Goal: Task Accomplishment & Management: Manage account settings

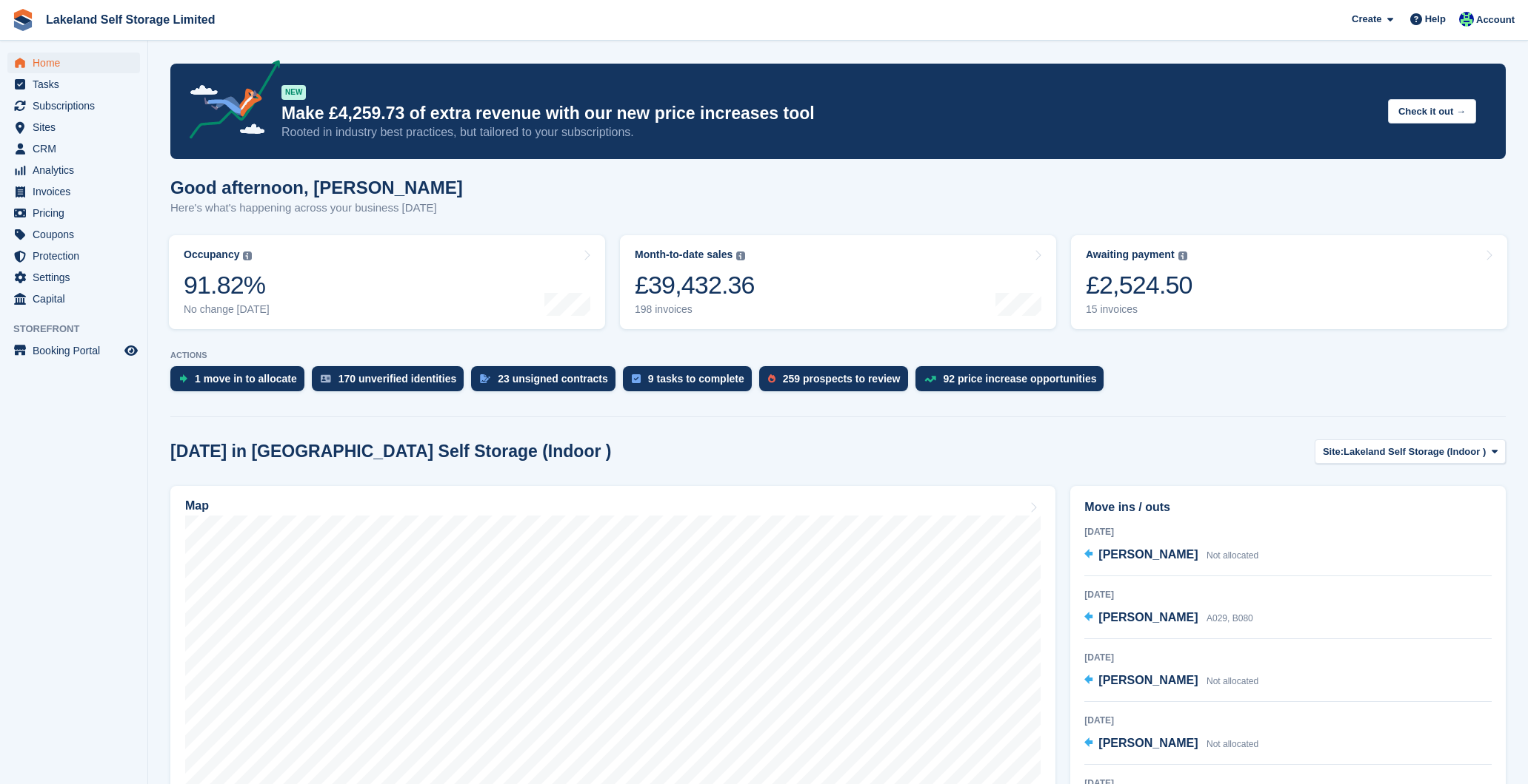
scroll to position [914, 0]
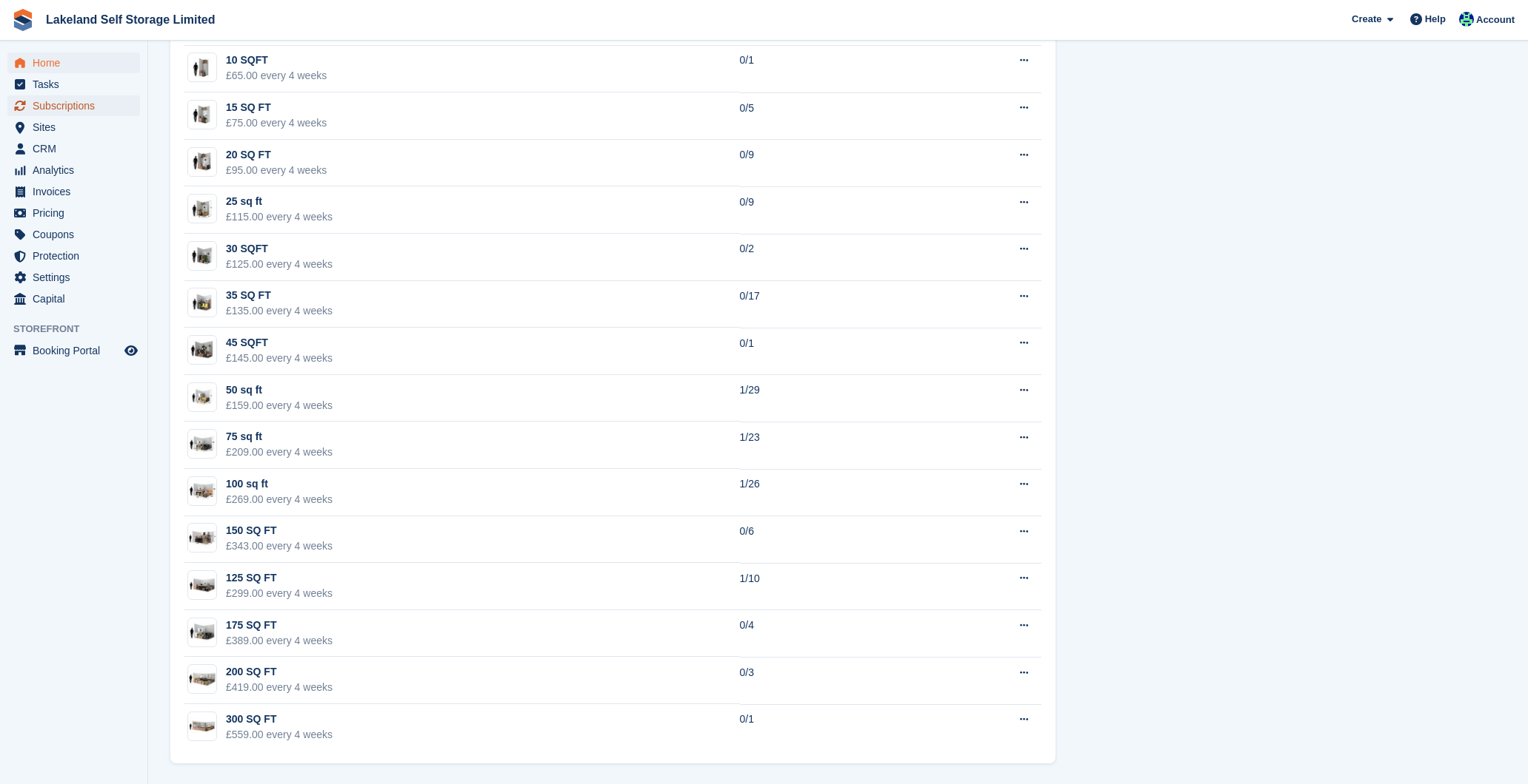
click at [80, 106] on span "Subscriptions" at bounding box center [76, 106] width 89 height 21
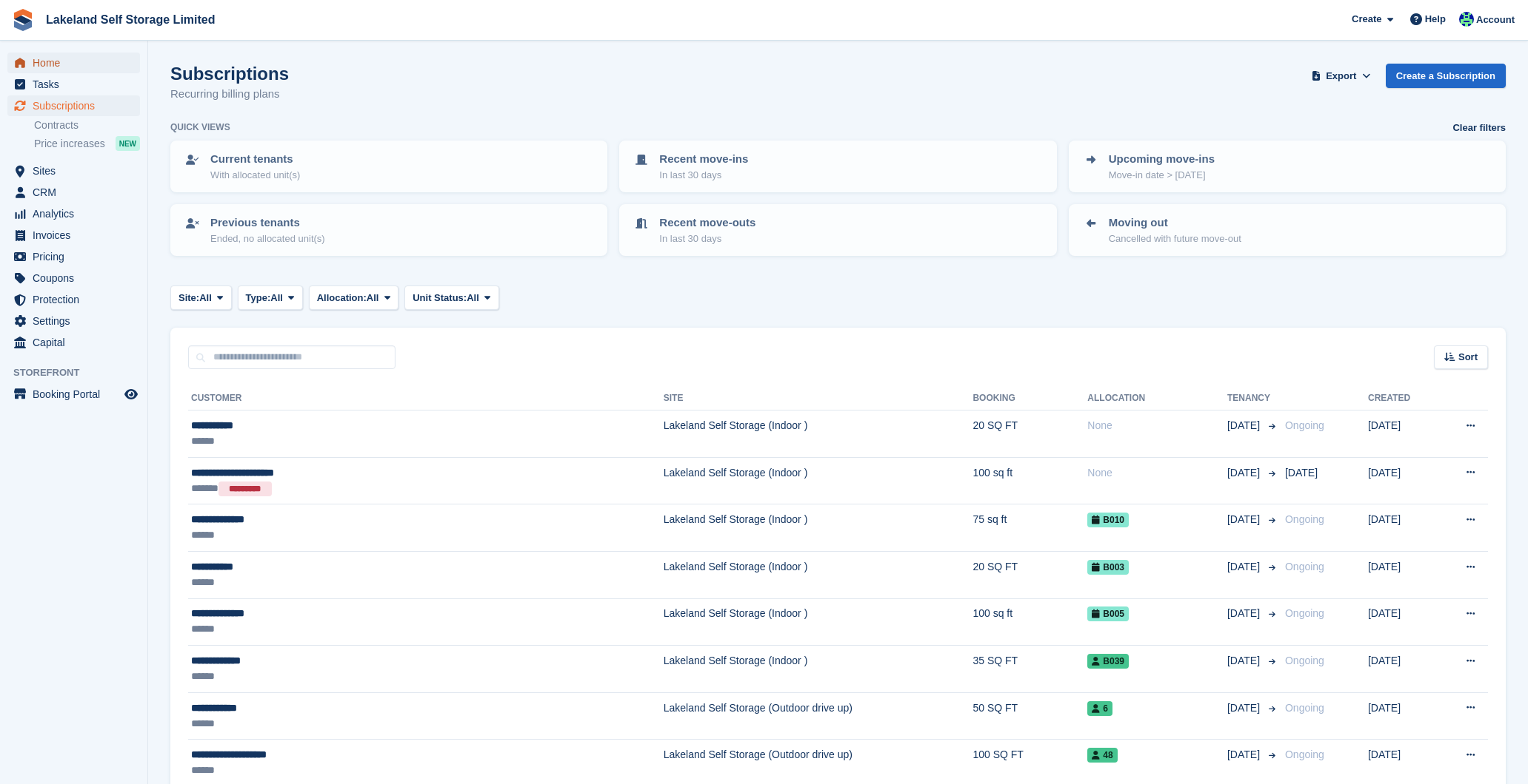
click at [71, 62] on span "Home" at bounding box center [76, 63] width 89 height 21
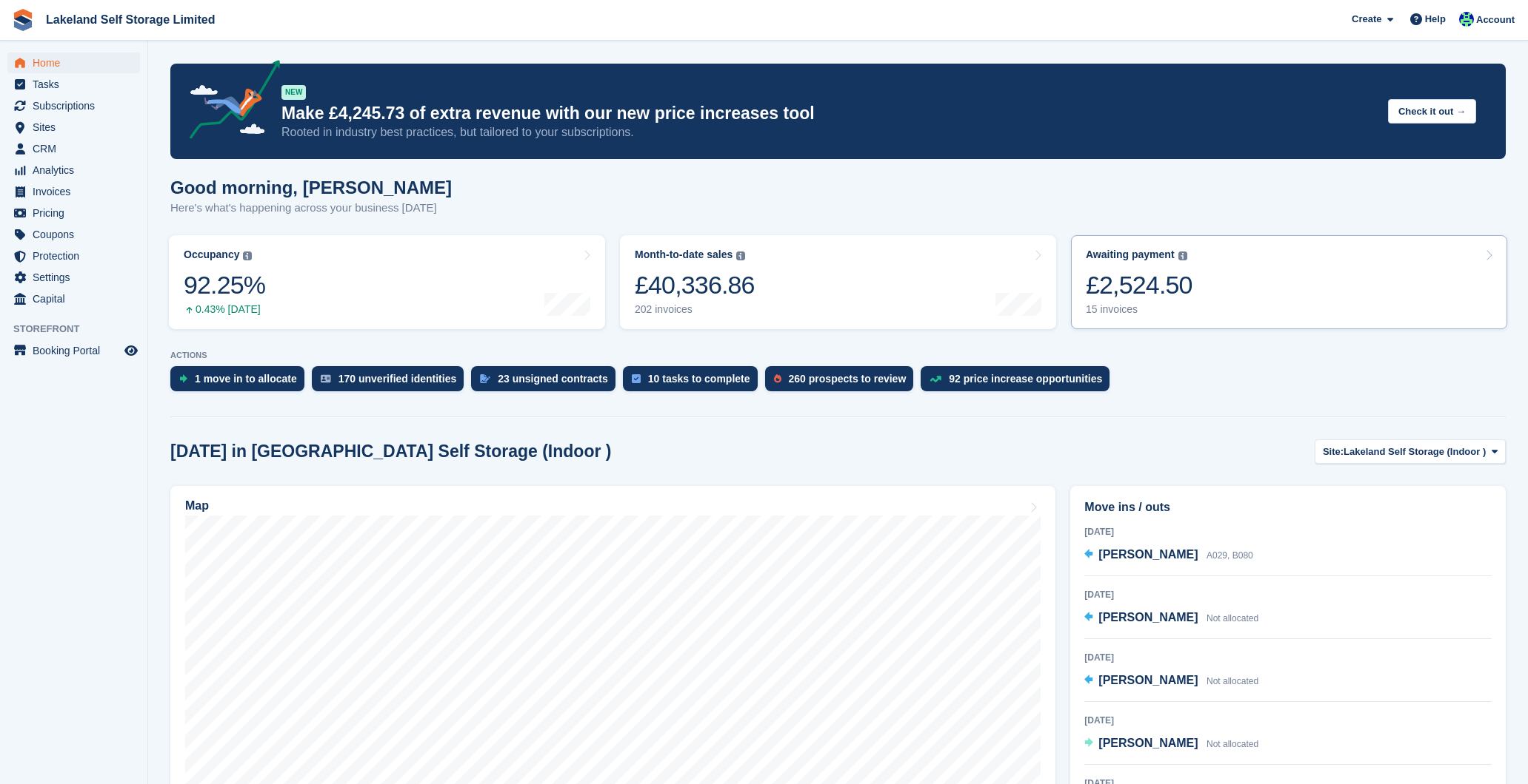
click at [1110, 309] on div "15 invoices" at bounding box center [1139, 309] width 107 height 12
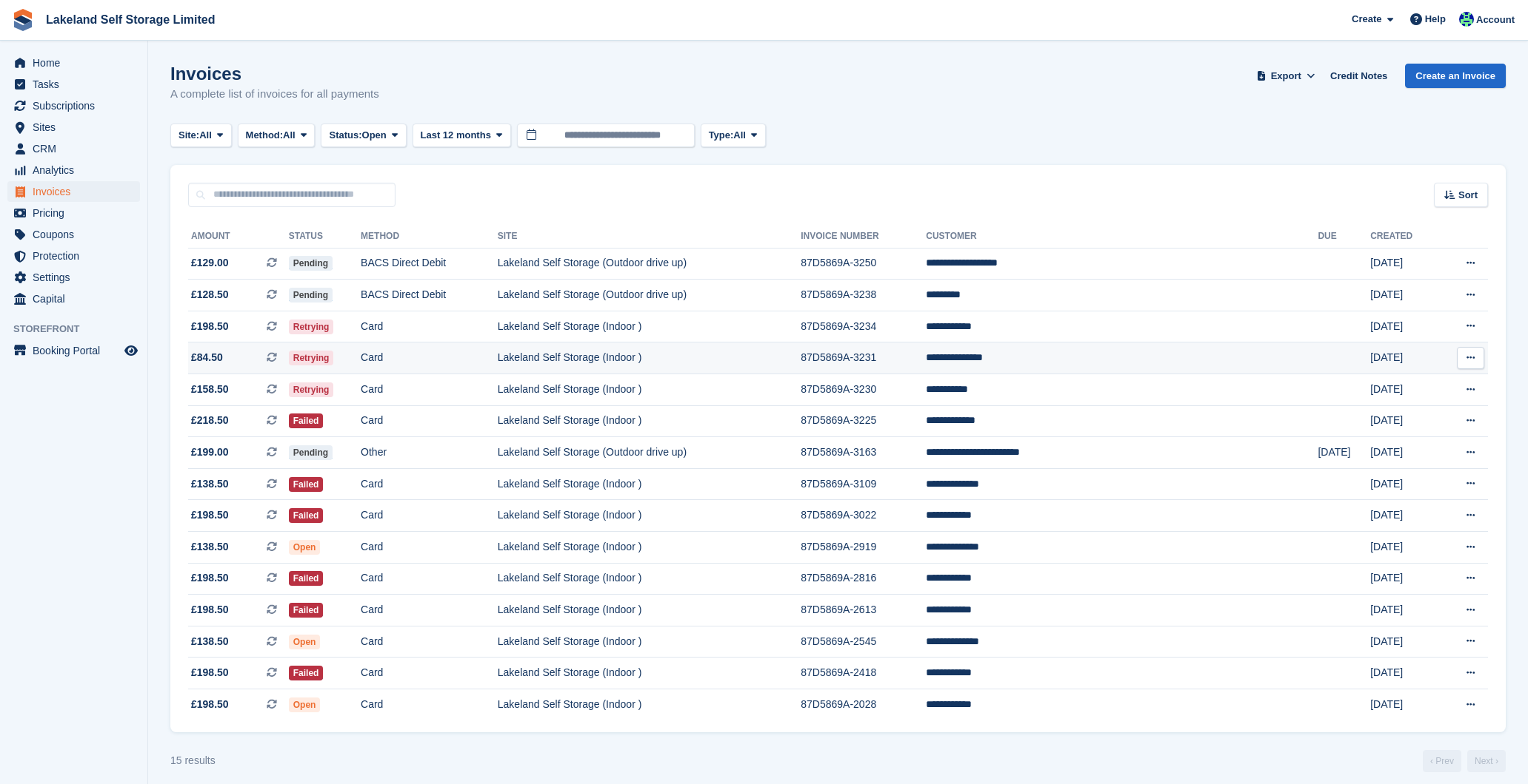
click at [801, 350] on td "Lakeland Self Storage (Indoor )" at bounding box center [649, 358] width 303 height 31
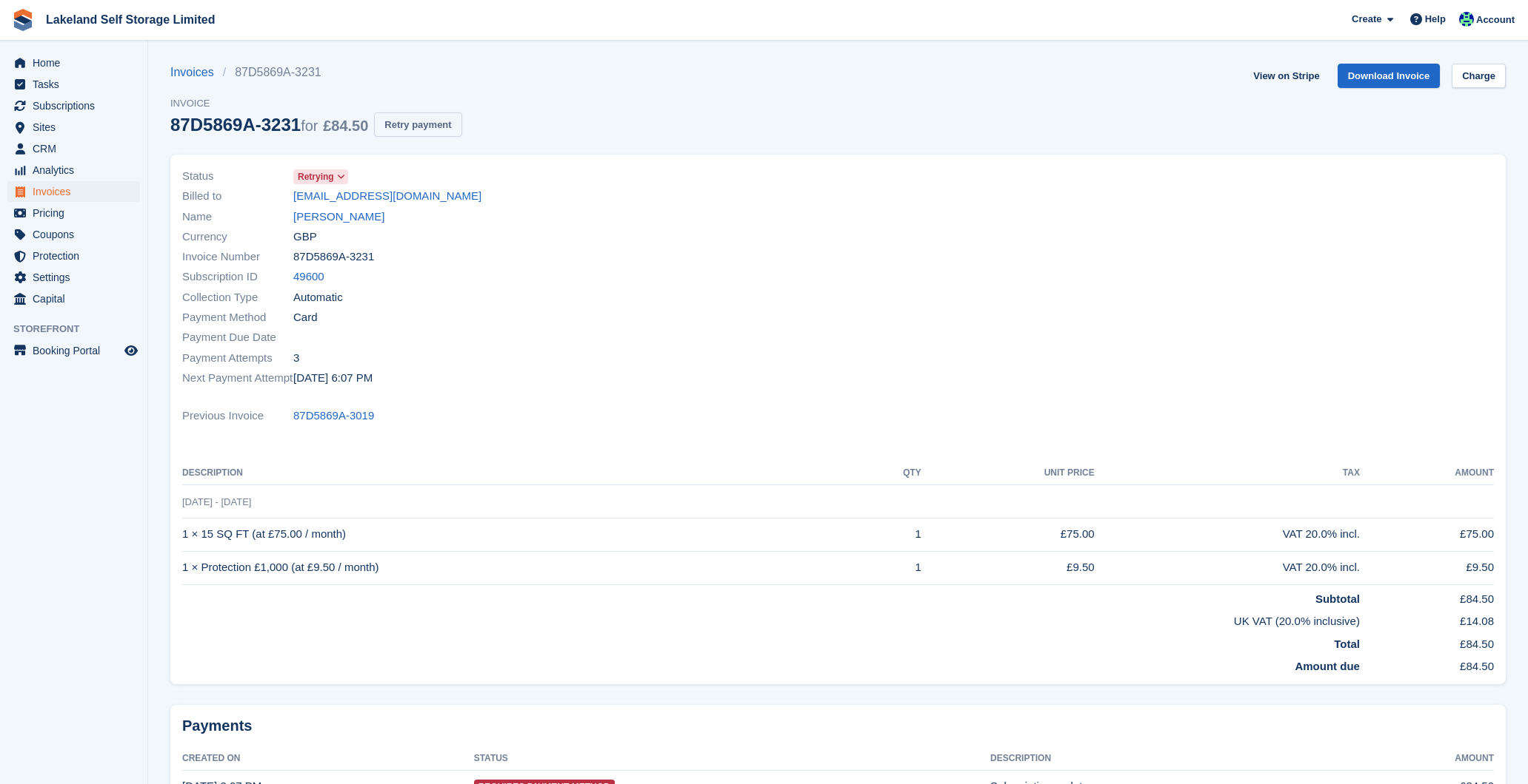
click at [461, 130] on button "Retry payment" at bounding box center [418, 125] width 88 height 25
click at [63, 65] on span "Home" at bounding box center [76, 63] width 89 height 21
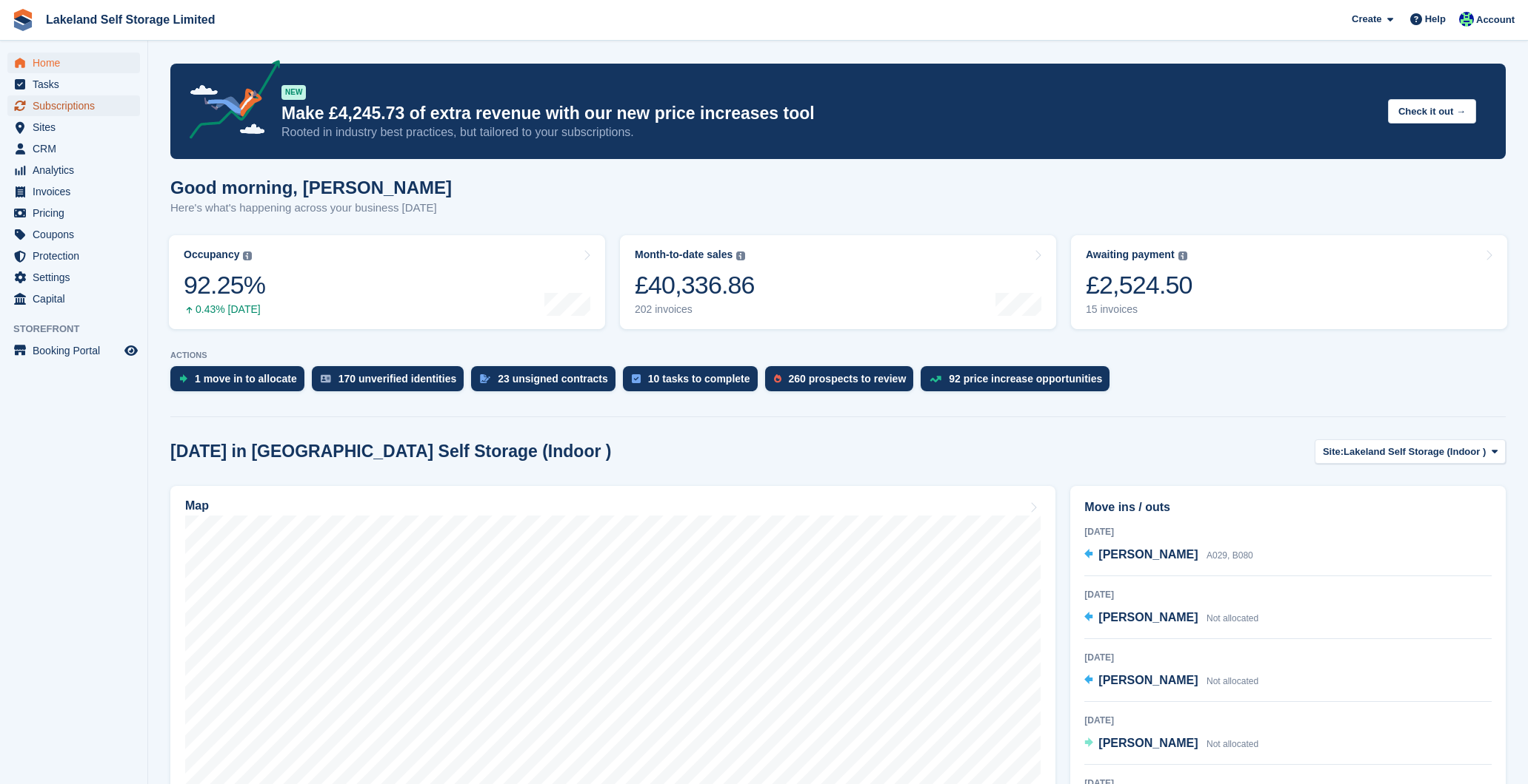
click at [86, 108] on span "Subscriptions" at bounding box center [76, 106] width 89 height 21
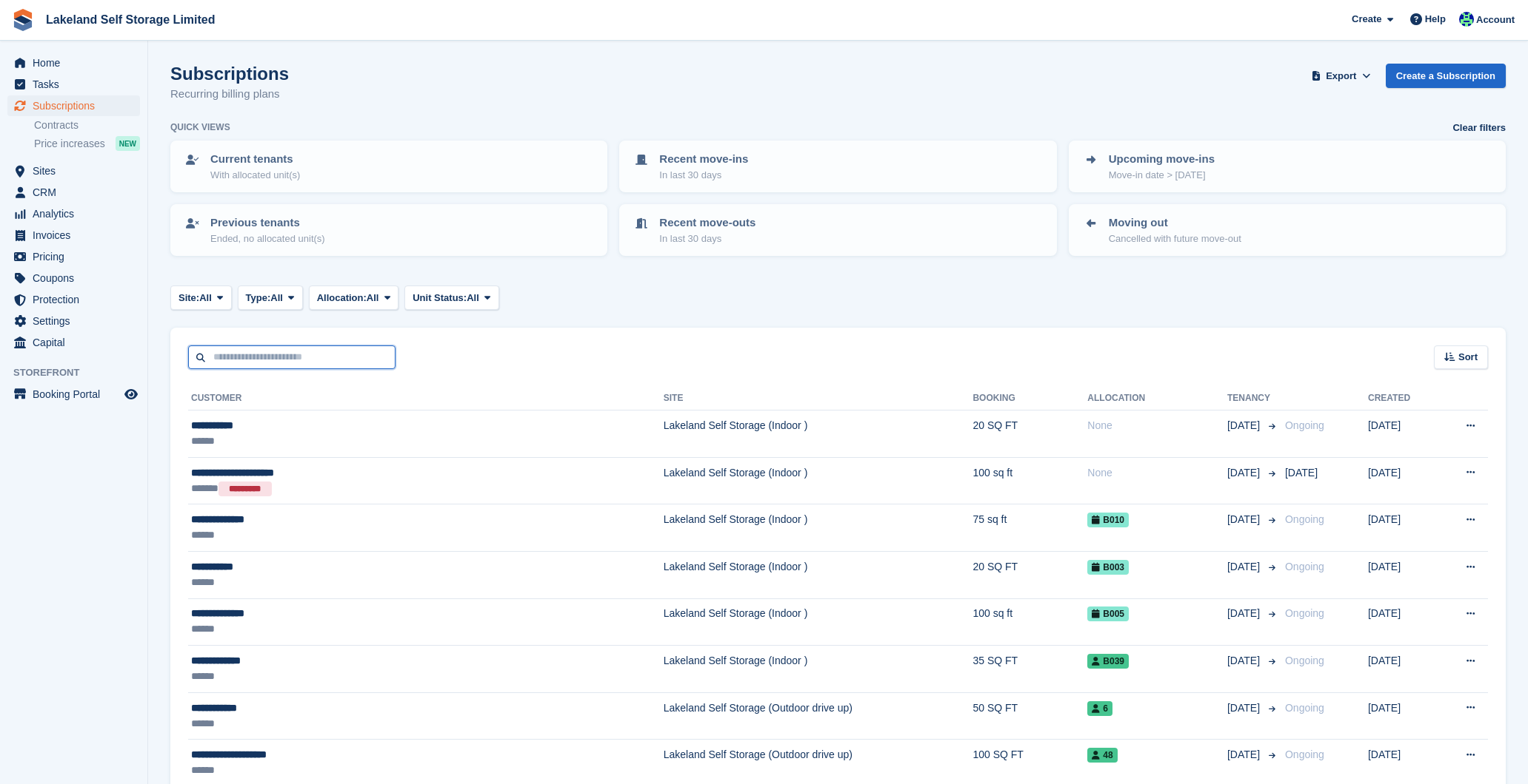
click at [251, 356] on input "text" at bounding box center [292, 358] width 208 height 25
type input "**********"
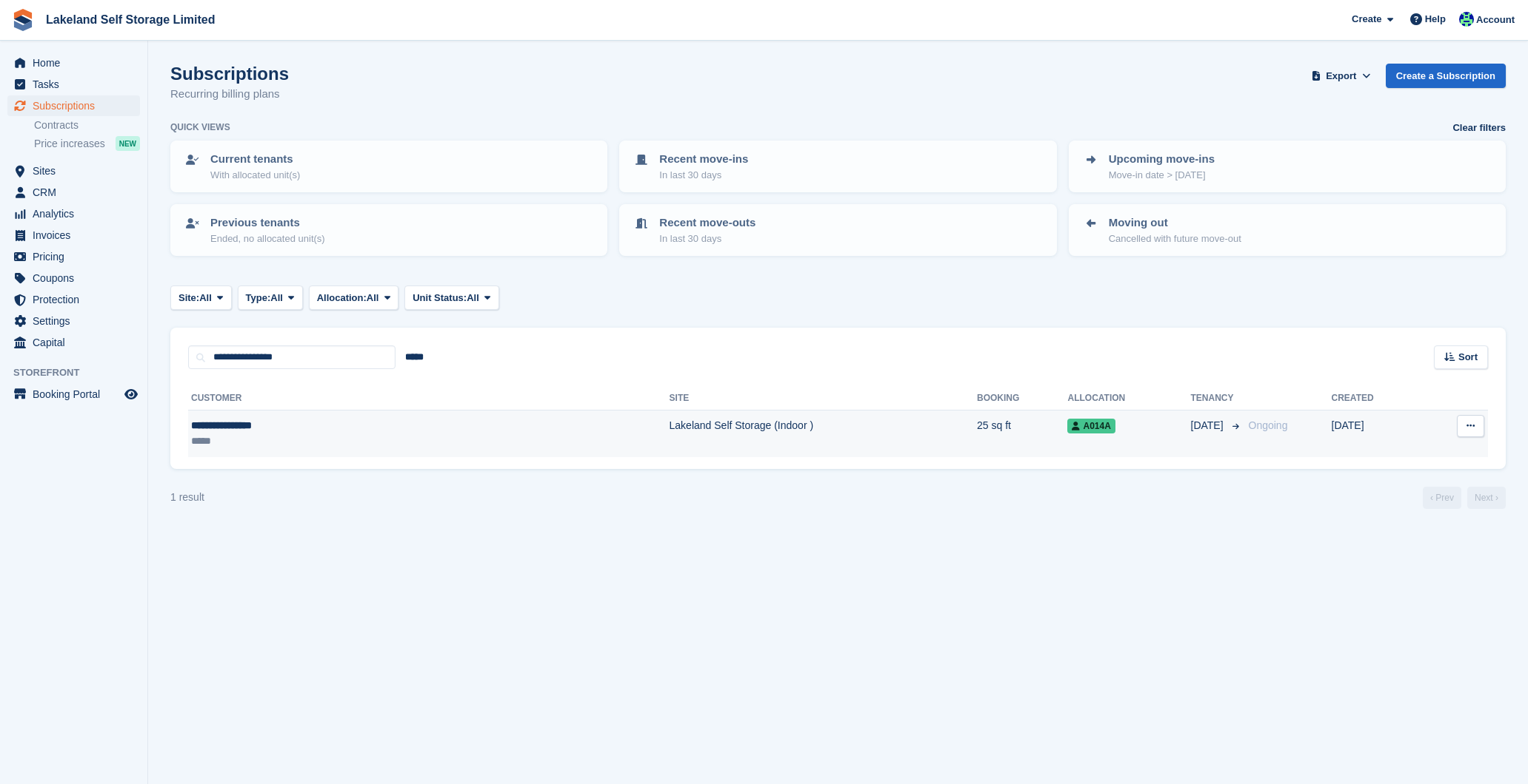
click at [669, 426] on td "Lakeland Self Storage (Indoor )" at bounding box center [823, 433] width 307 height 47
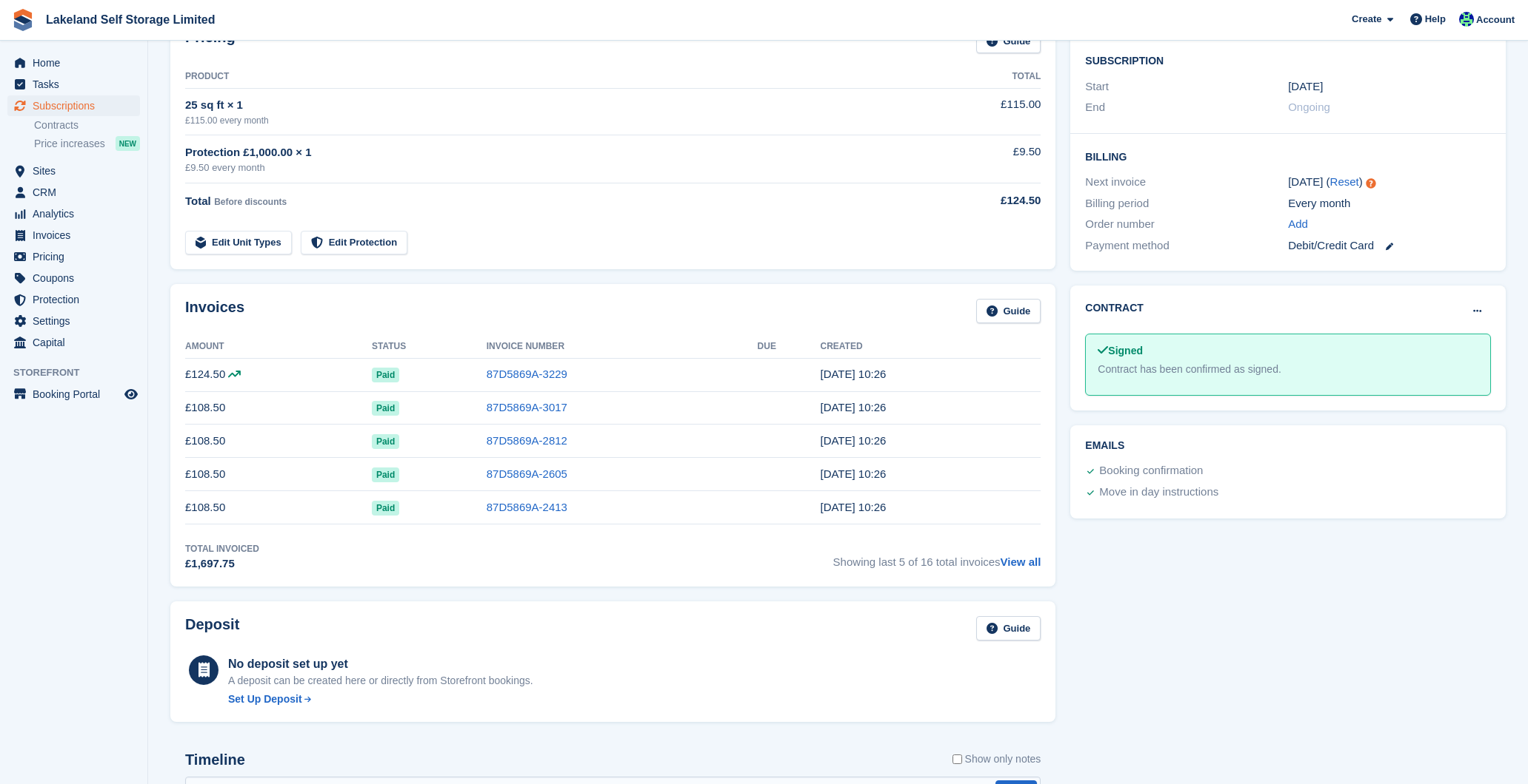
scroll to position [243, 0]
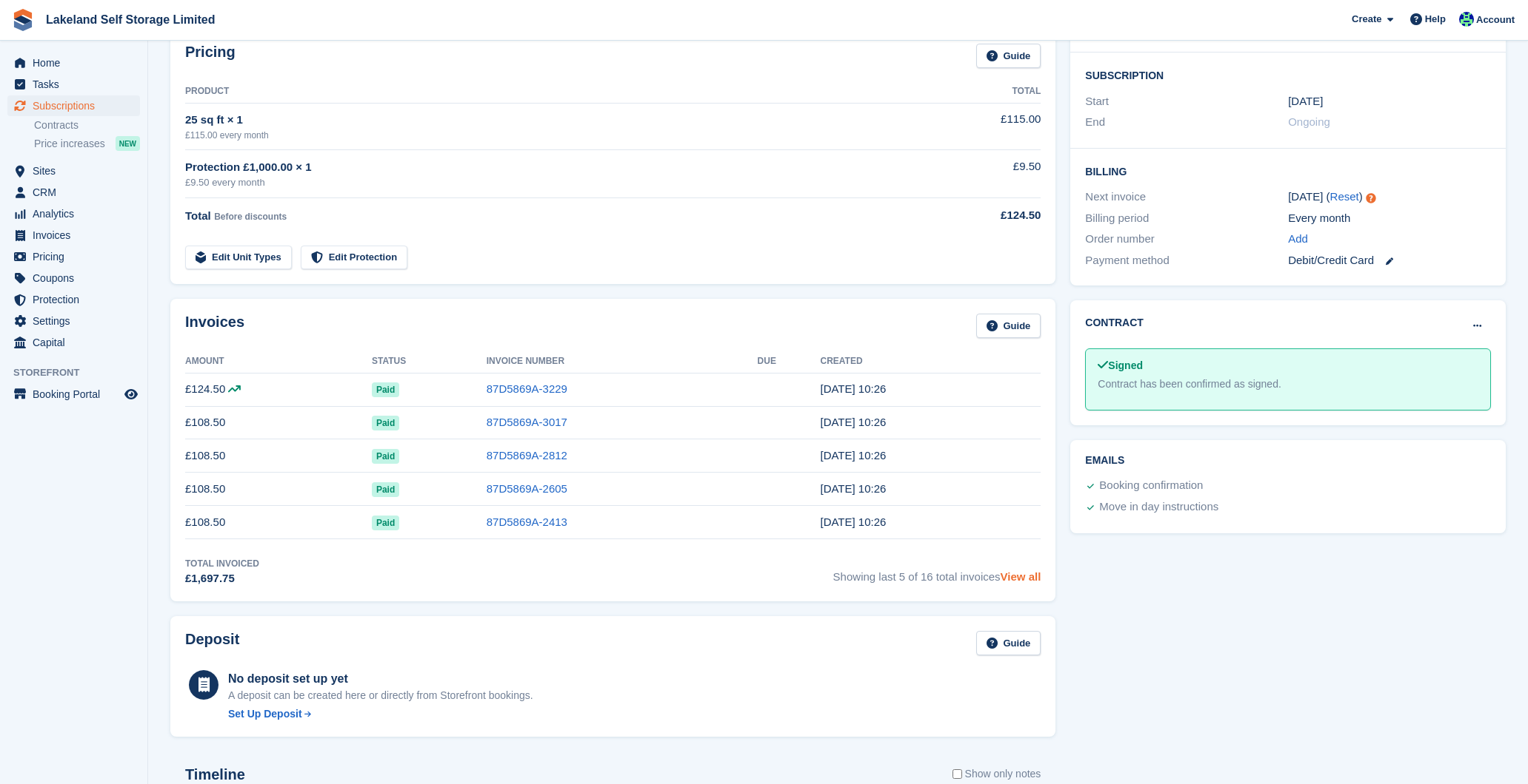
click at [1017, 575] on link "View all" at bounding box center [1020, 576] width 41 height 12
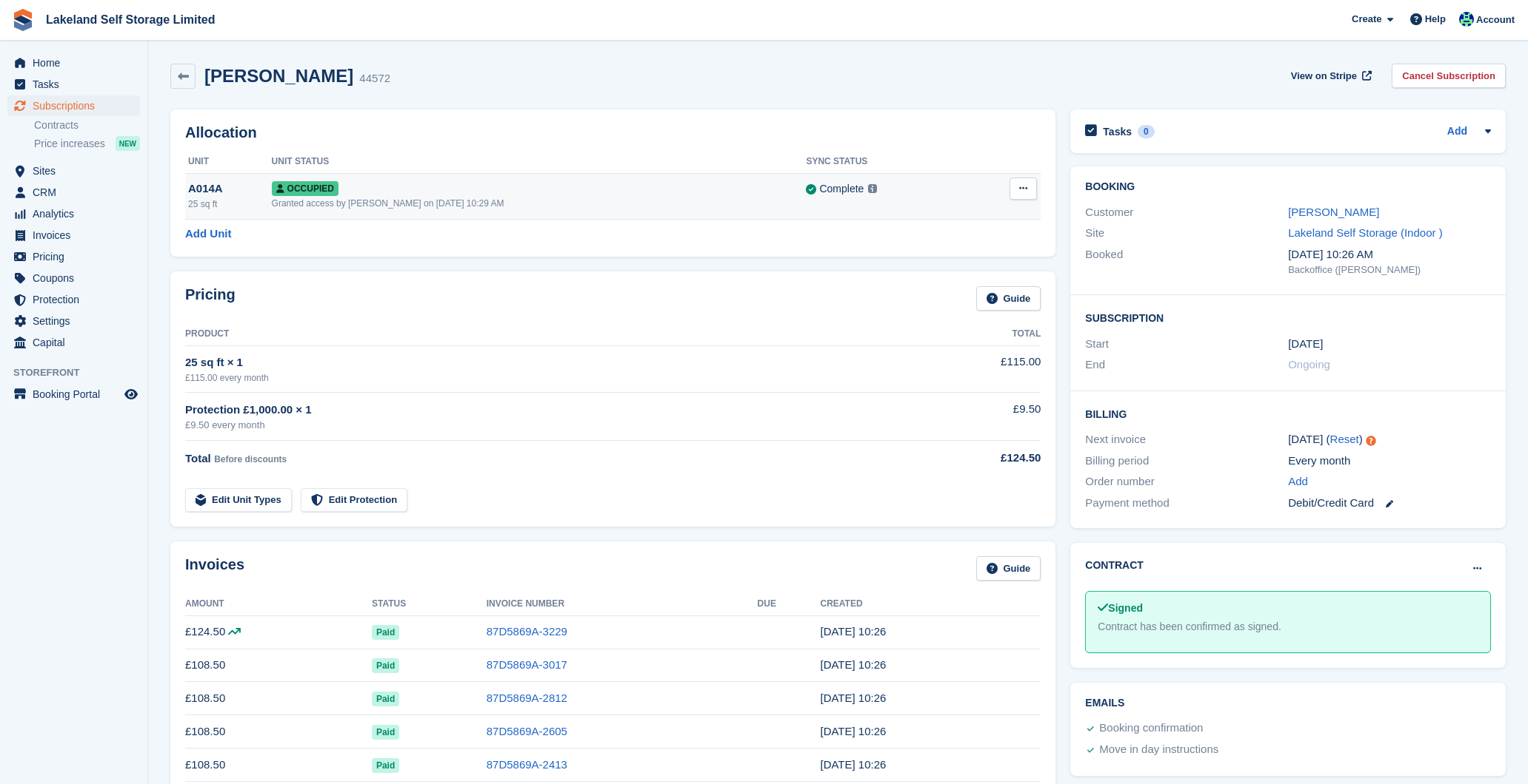
click at [655, 186] on div "Occupied" at bounding box center [539, 189] width 535 height 15
click at [293, 373] on div "£115.00 every month" at bounding box center [547, 378] width 724 height 13
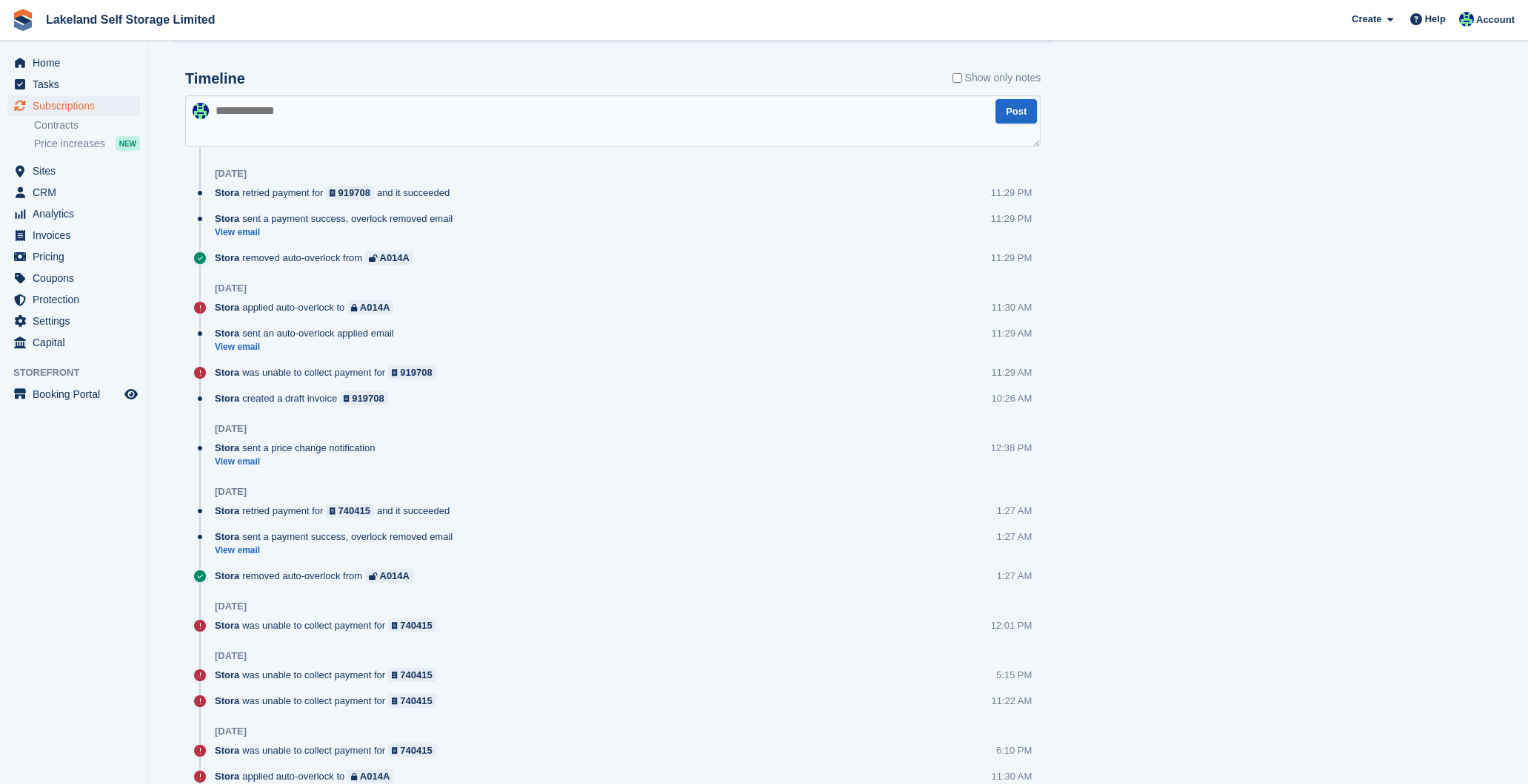
scroll to position [940, 0]
click at [246, 459] on link "View email" at bounding box center [298, 460] width 168 height 12
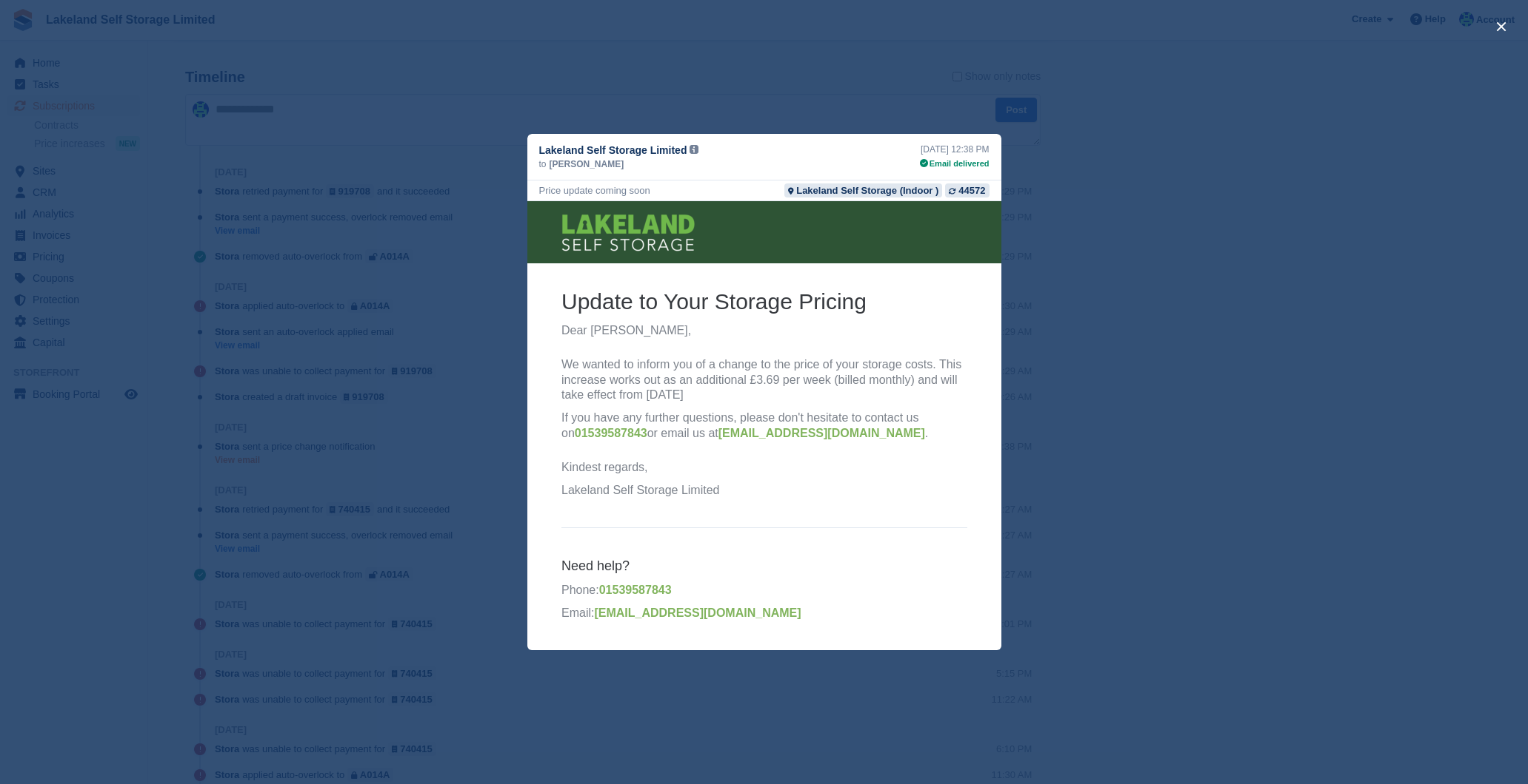
scroll to position [0, 0]
click at [705, 728] on div "close" at bounding box center [764, 392] width 1528 height 784
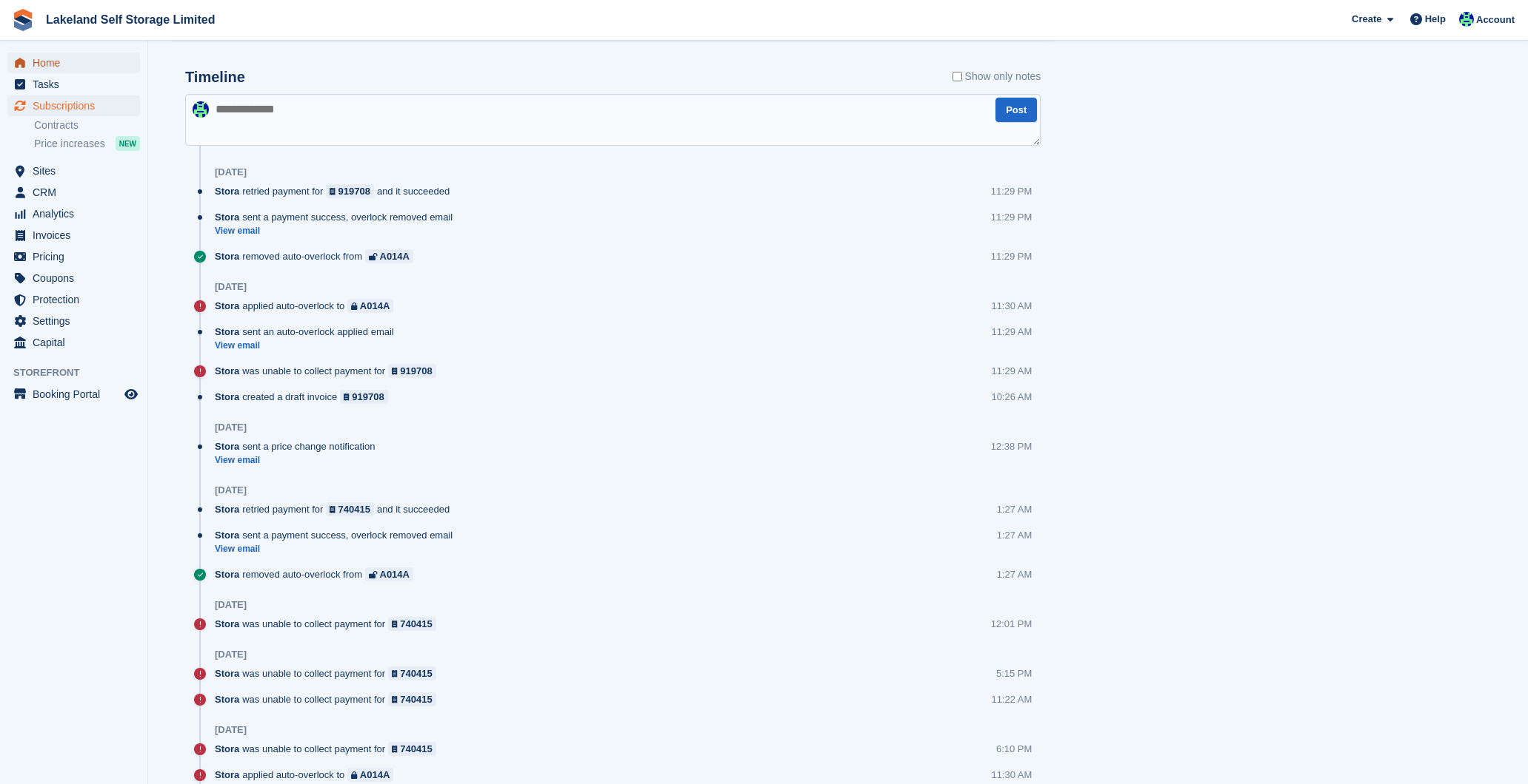
click at [51, 61] on span "Home" at bounding box center [76, 63] width 89 height 21
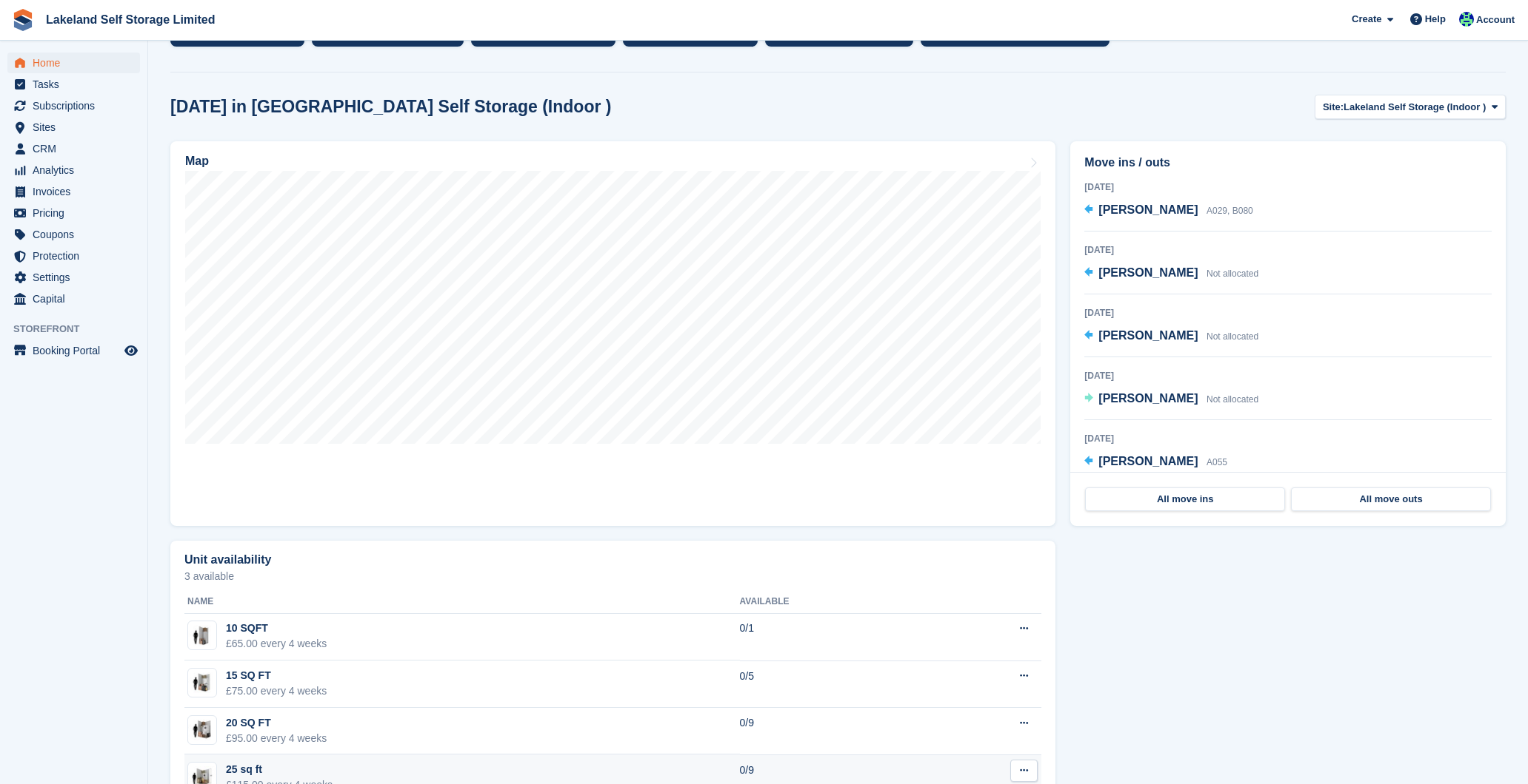
scroll to position [317, 0]
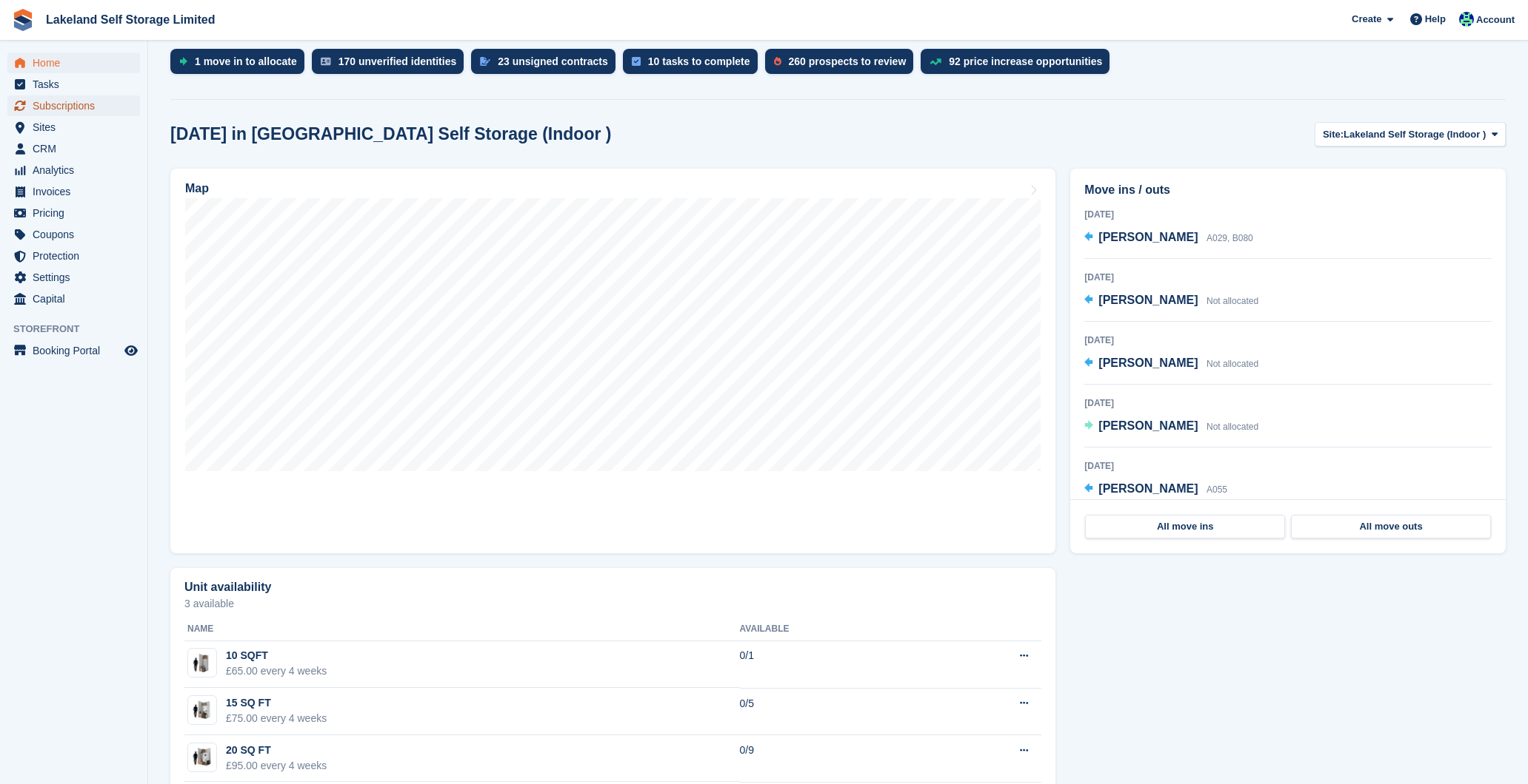
click at [70, 103] on span "Subscriptions" at bounding box center [76, 106] width 89 height 21
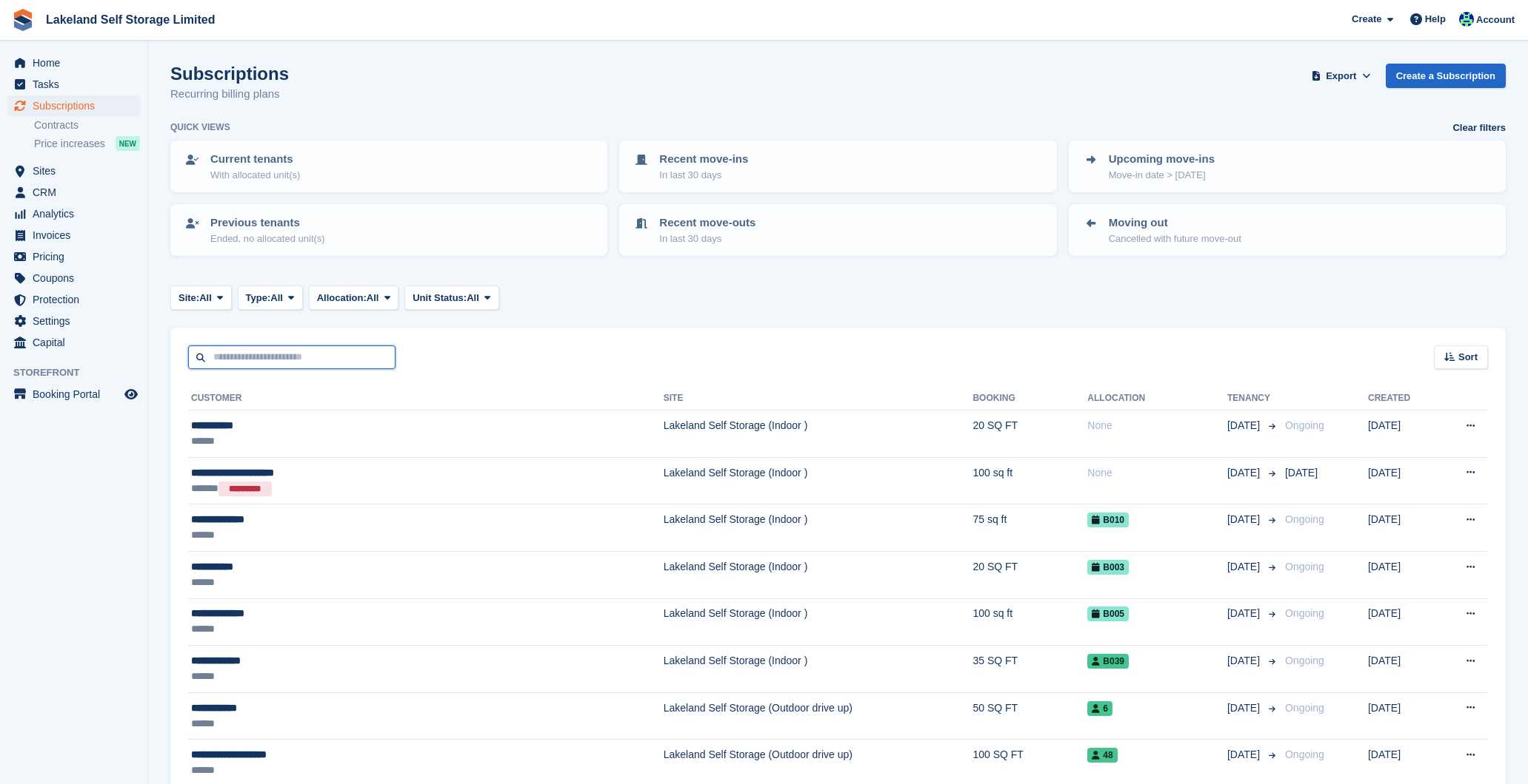
click at [260, 354] on input "text" at bounding box center [292, 358] width 208 height 25
type input "********"
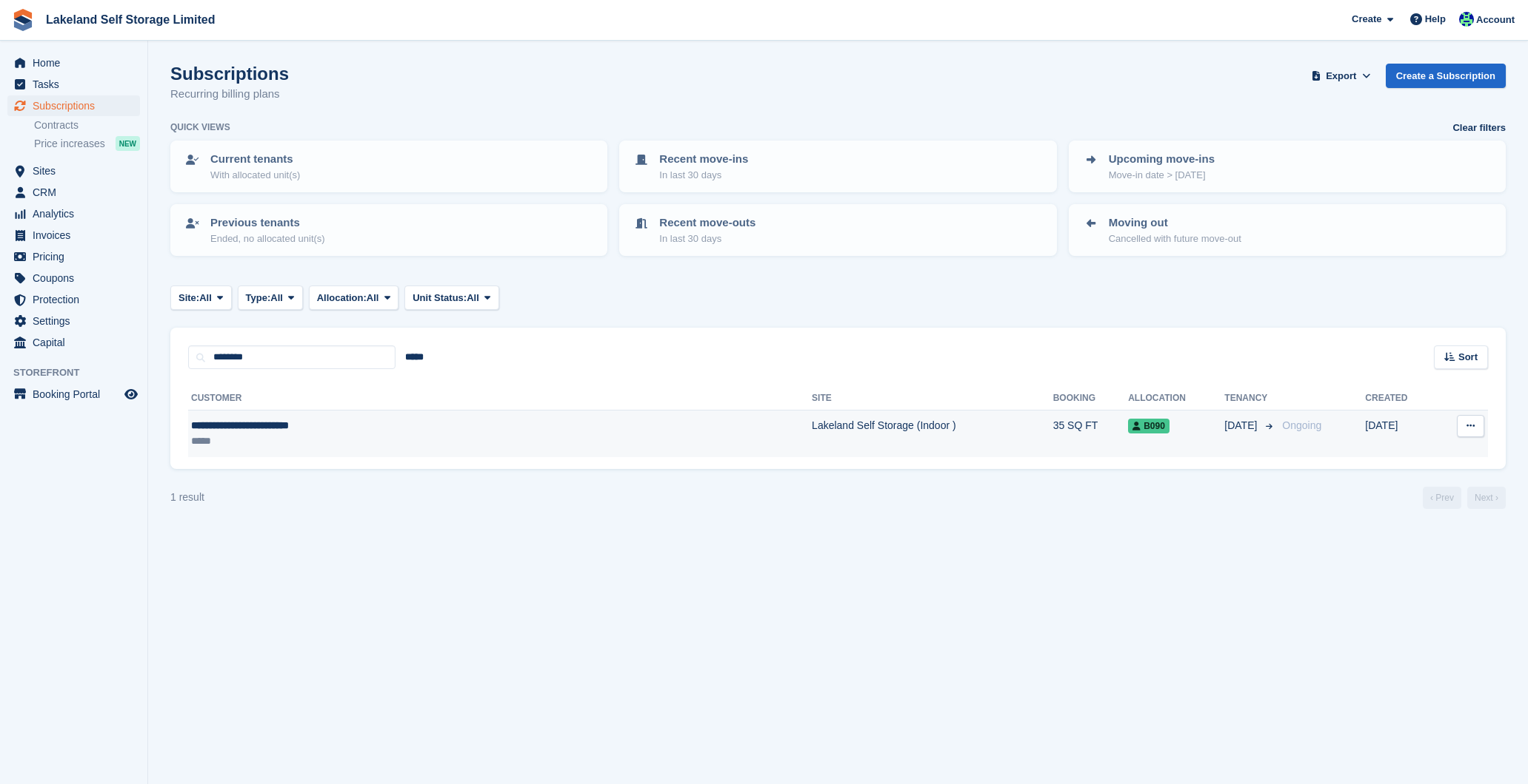
click at [811, 430] on td "Lakeland Self Storage (Indoor )" at bounding box center [931, 433] width 241 height 47
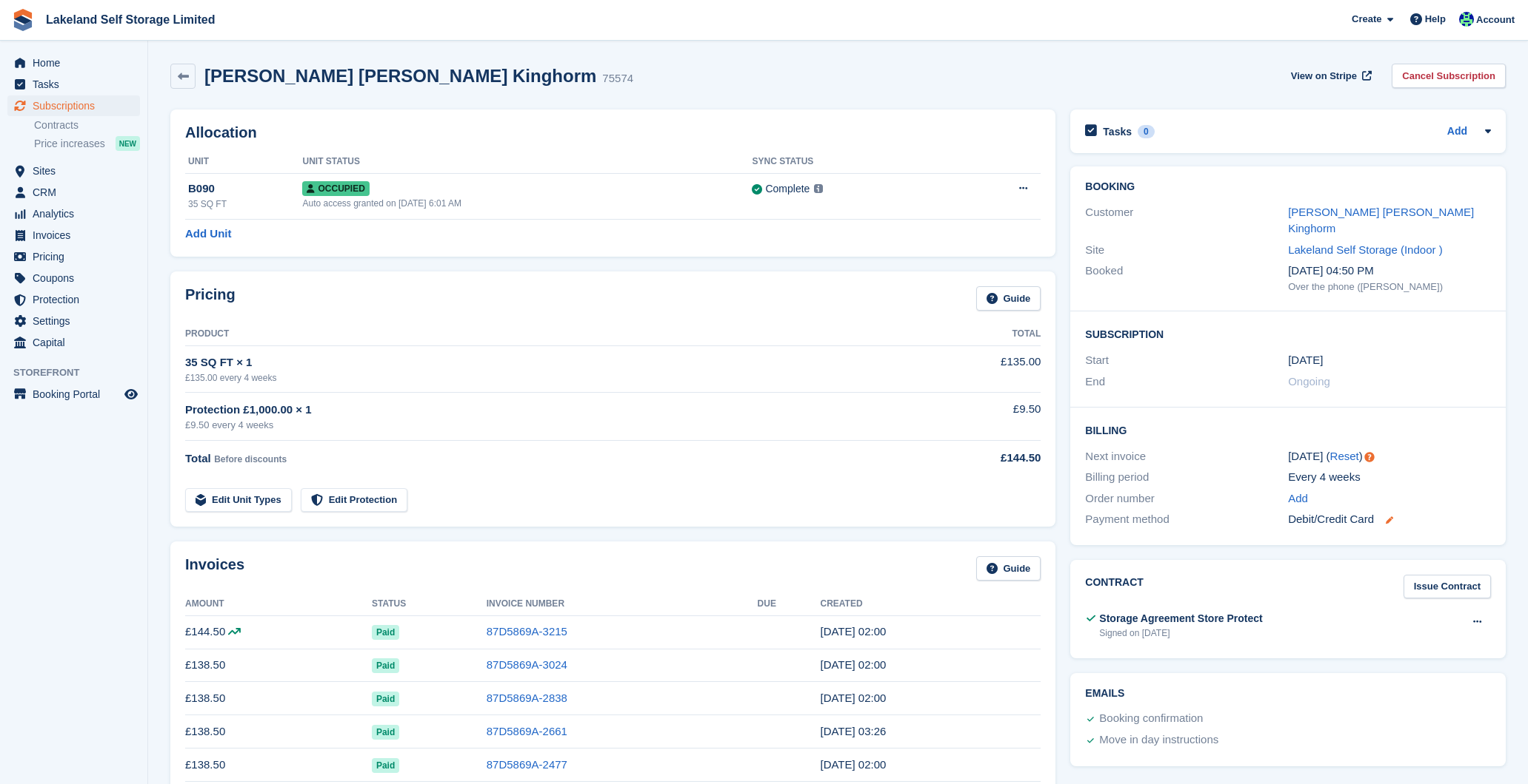
click at [1392, 516] on icon at bounding box center [1389, 520] width 8 height 8
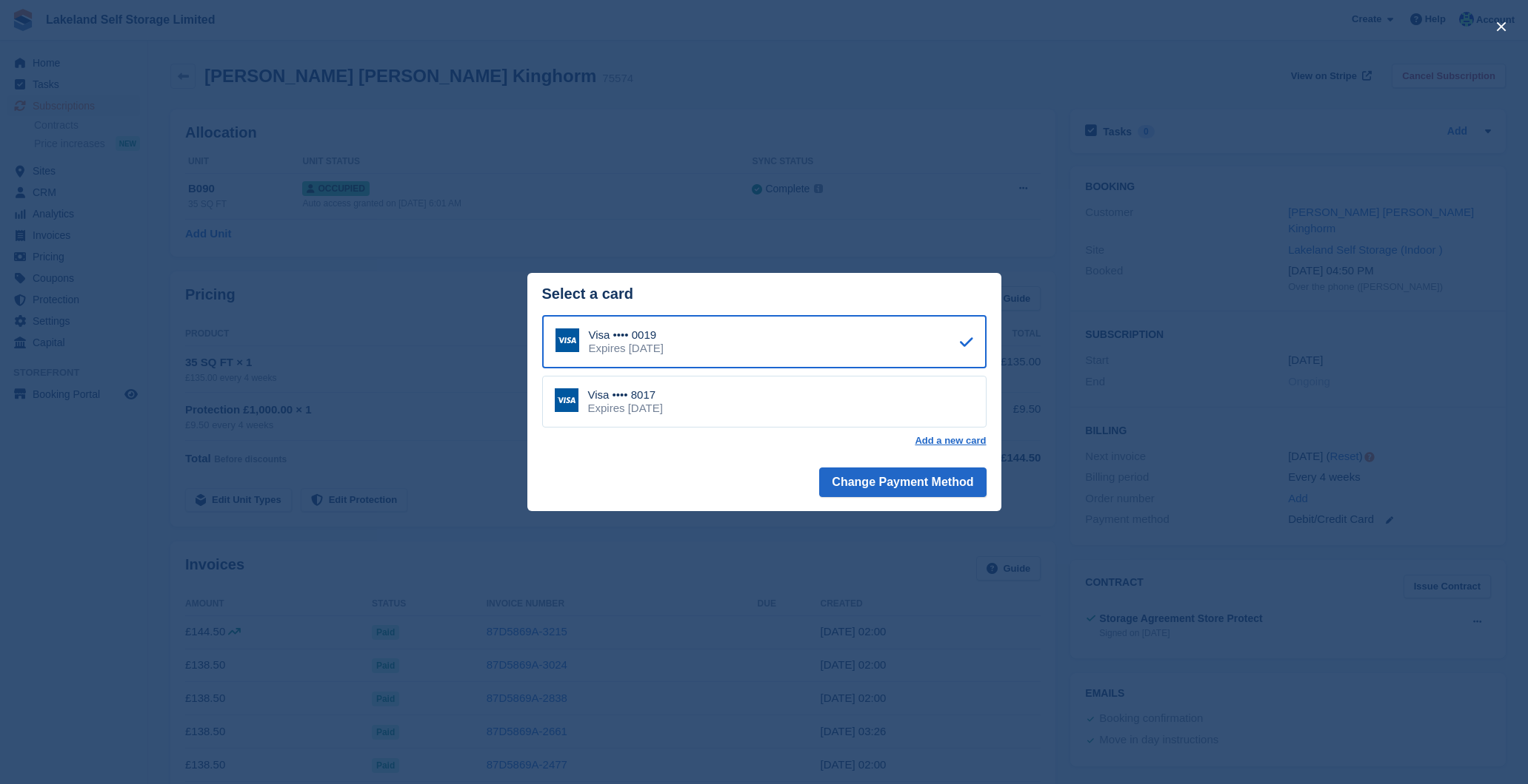
click at [848, 407] on div "Visa •••• 8017 Expires [DATE]" at bounding box center [764, 402] width 444 height 51
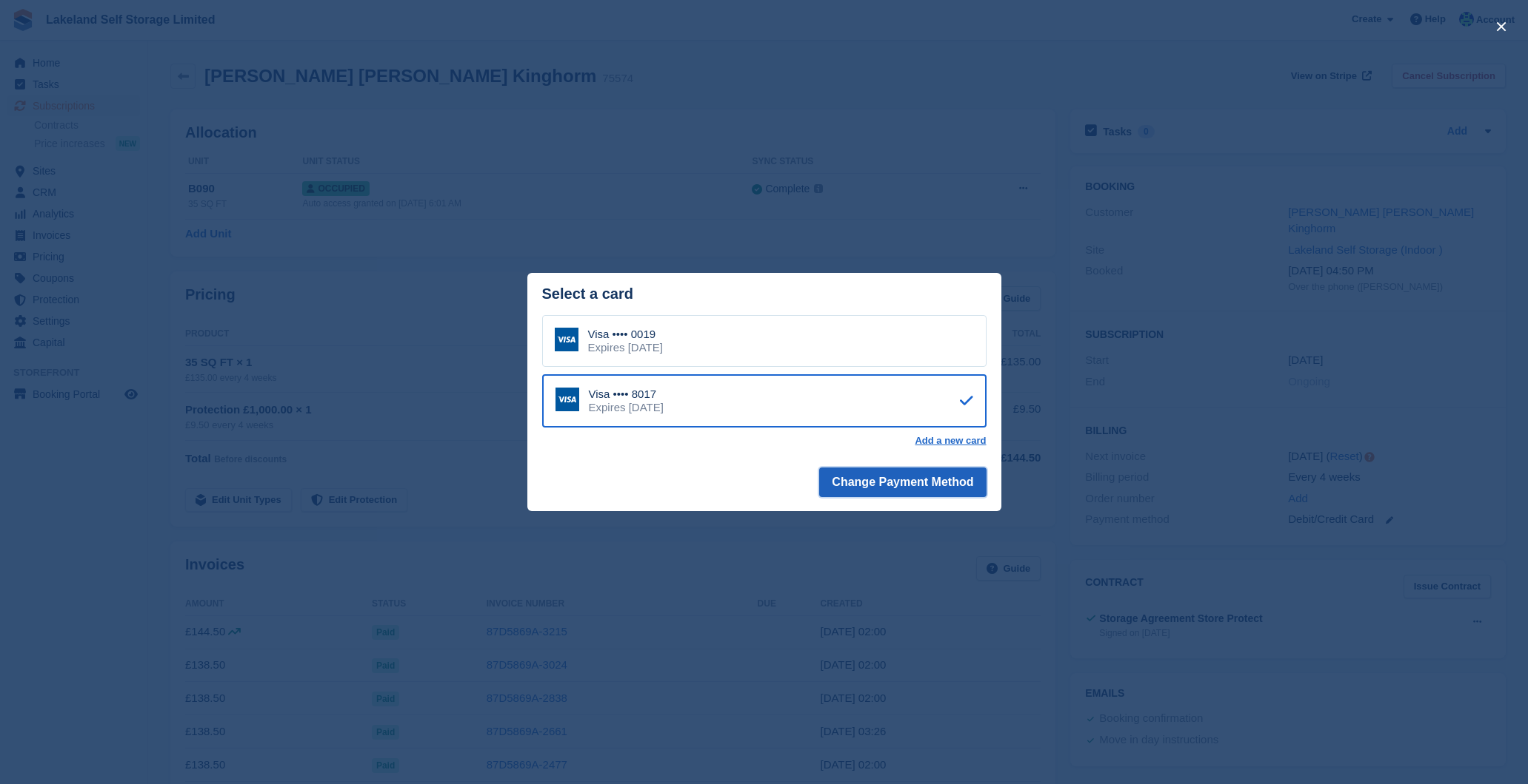
click at [939, 480] on button "Change Payment Method" at bounding box center [902, 482] width 167 height 30
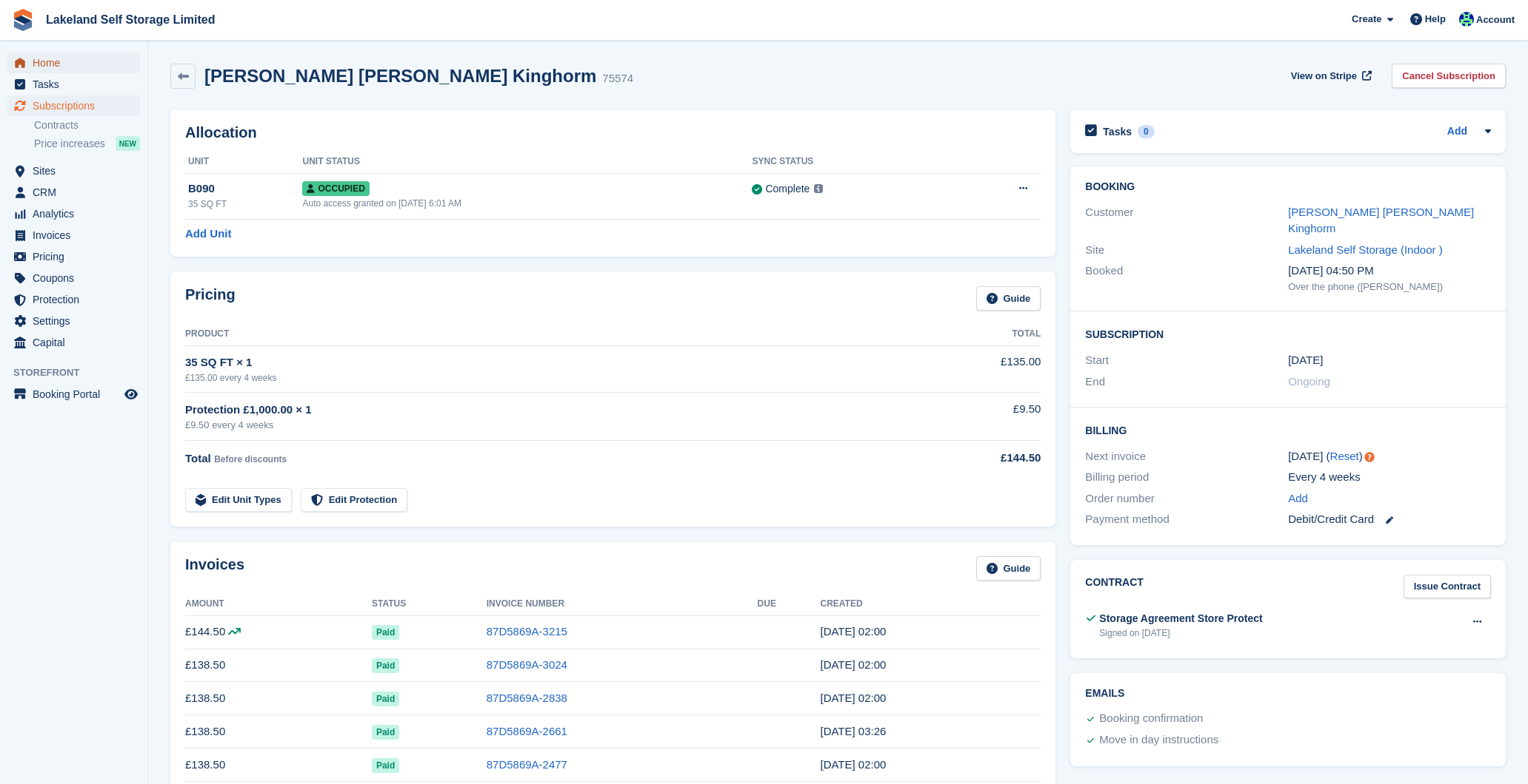
click at [45, 63] on span "Home" at bounding box center [76, 63] width 89 height 21
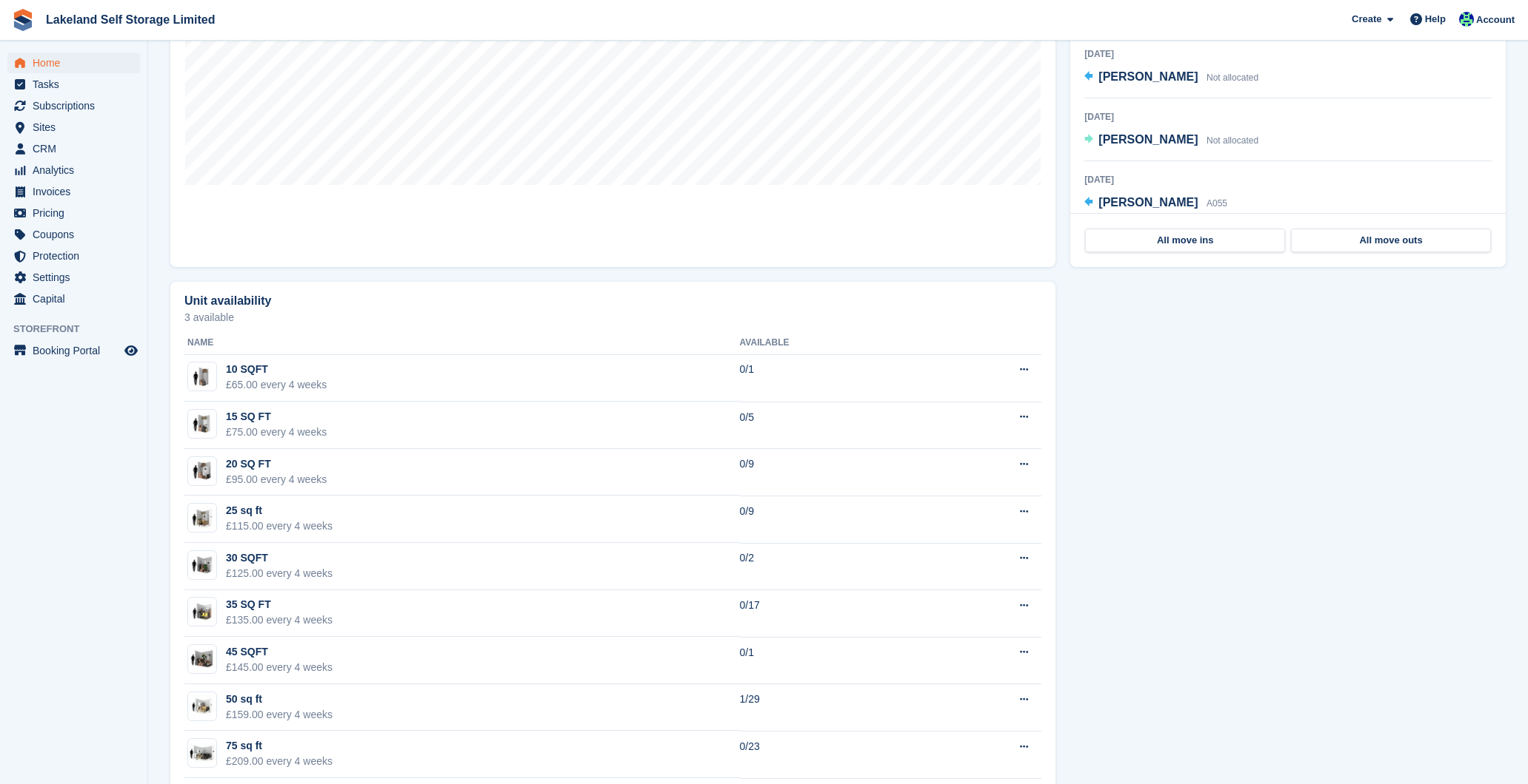
scroll to position [605, 0]
